Goal: Transaction & Acquisition: Purchase product/service

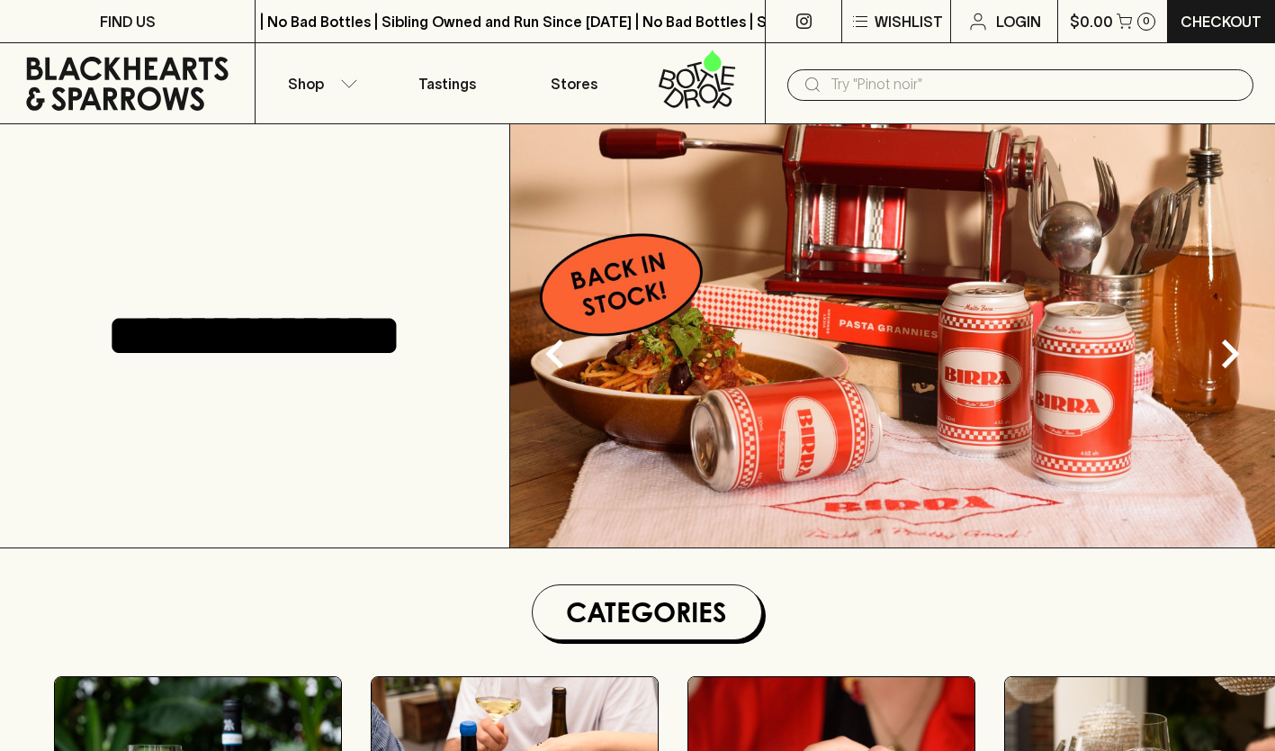
click at [340, 83] on icon "button" at bounding box center [349, 83] width 18 height 9
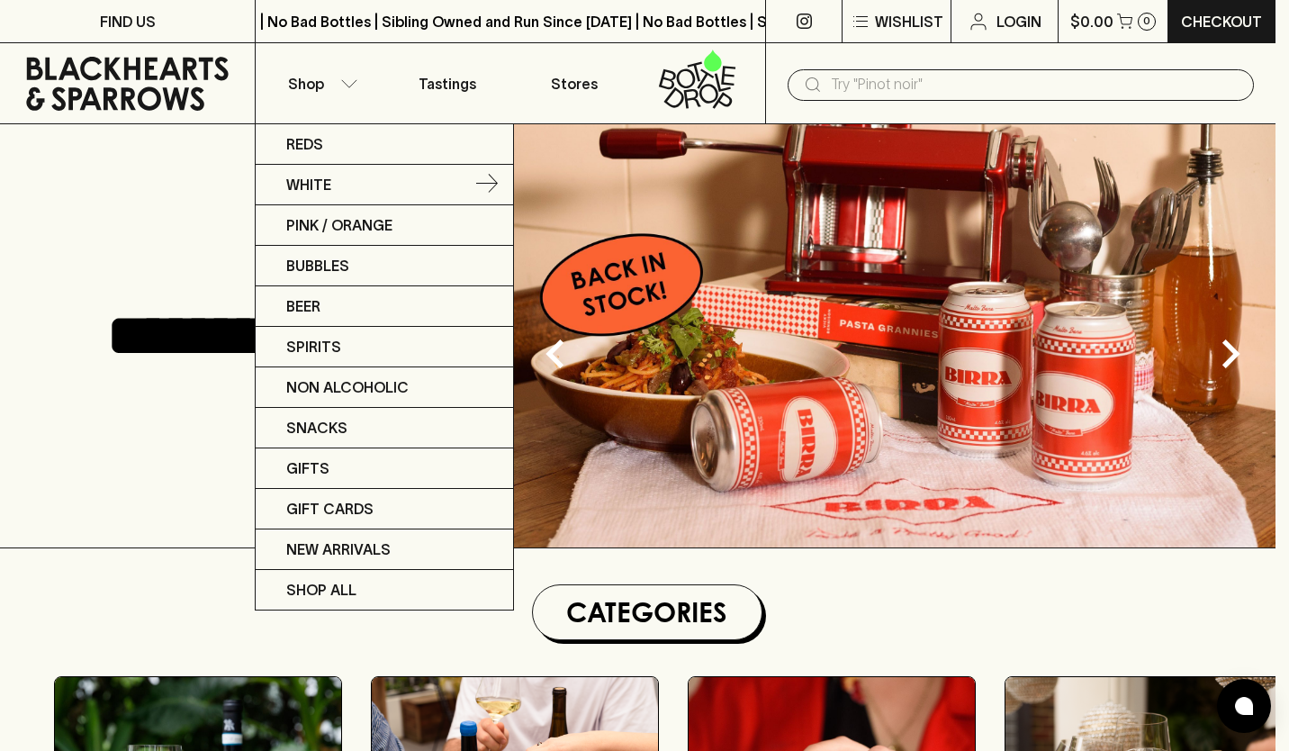
click at [320, 181] on p "White" at bounding box center [308, 185] width 45 height 22
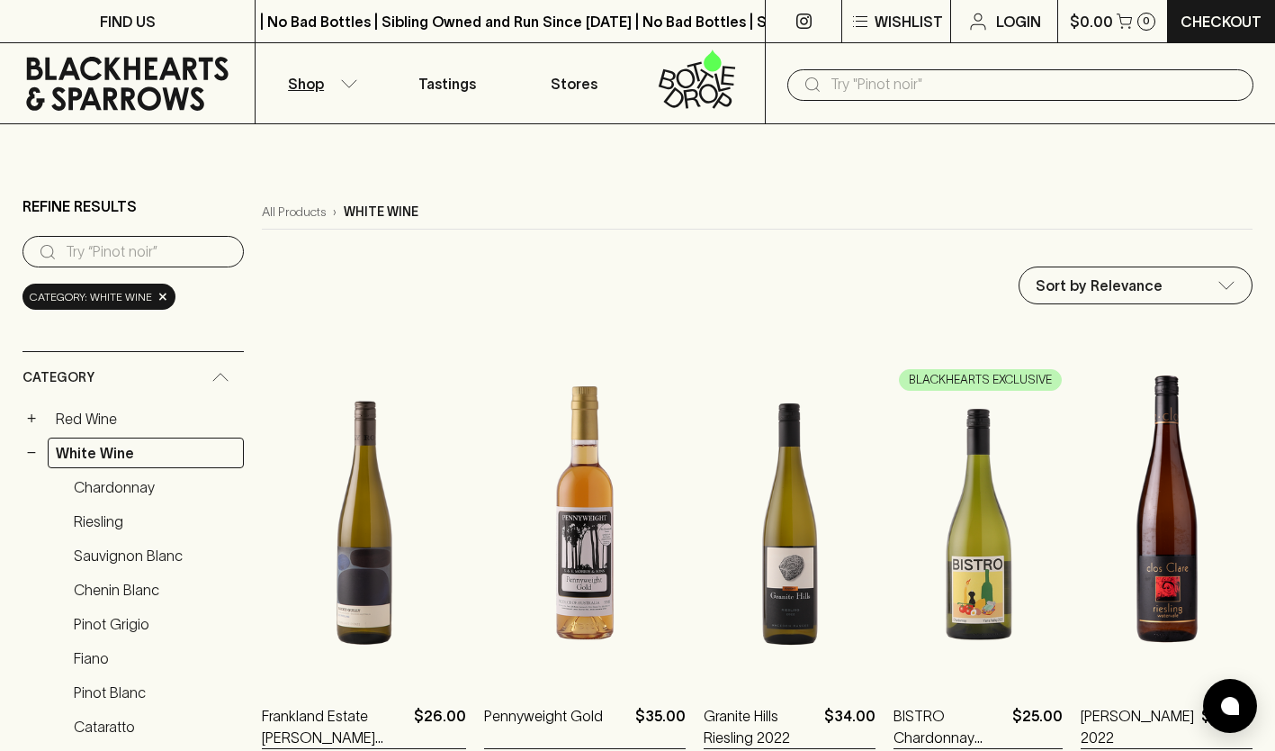
click at [108, 648] on link "Fiano" at bounding box center [155, 658] width 178 height 31
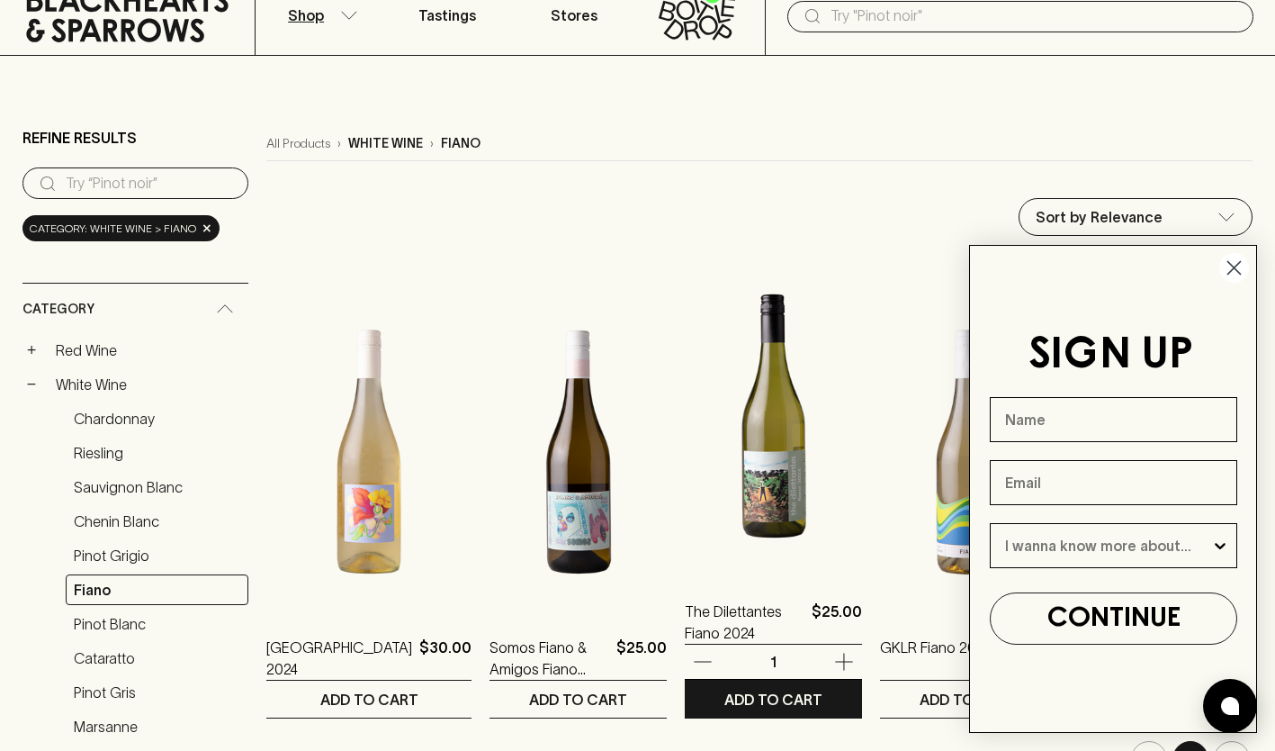
scroll to position [90, 0]
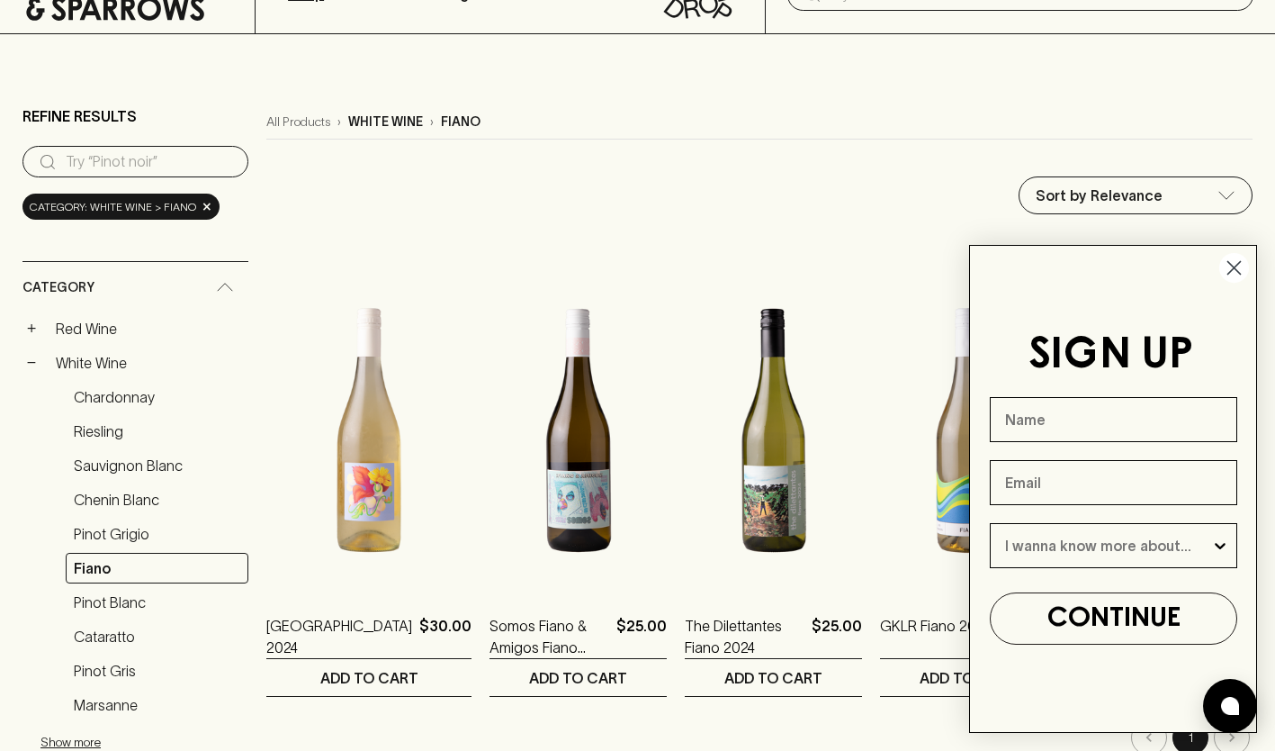
click at [1236, 268] on icon "Close dialog" at bounding box center [1235, 268] width 13 height 13
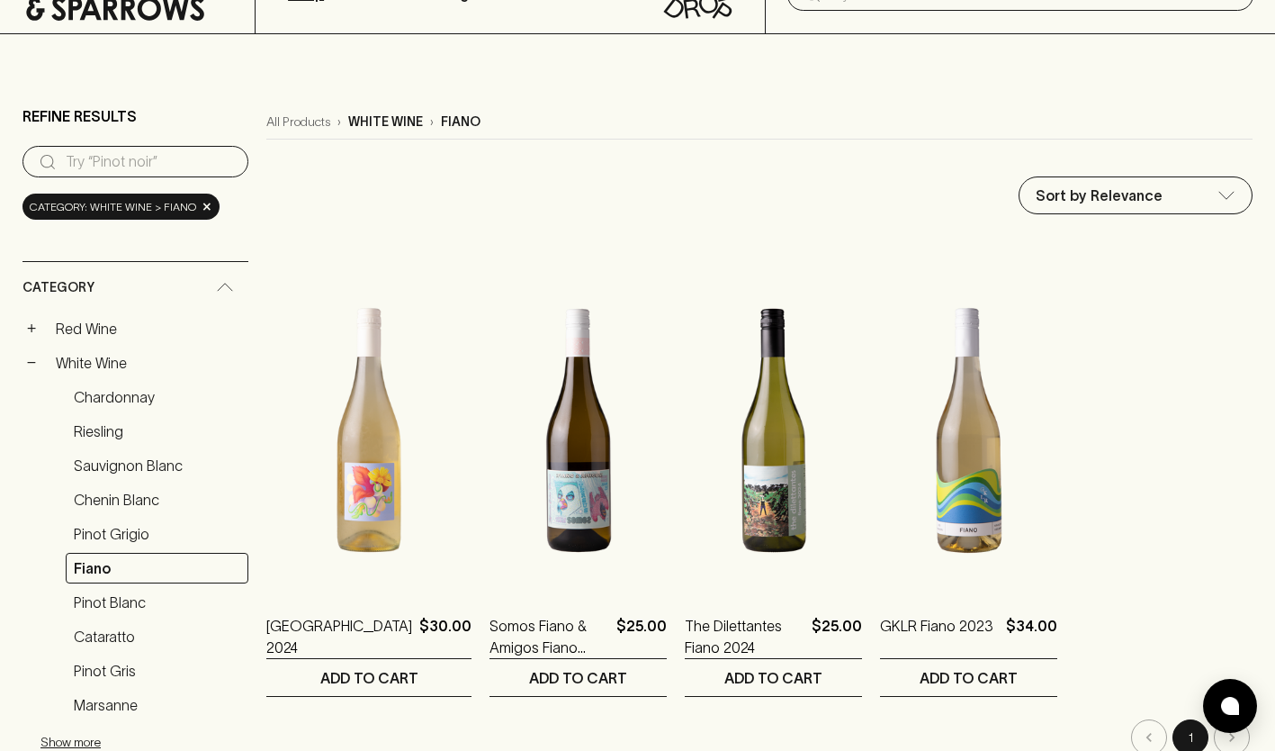
scroll to position [180, 0]
